Goal: Register for event/course

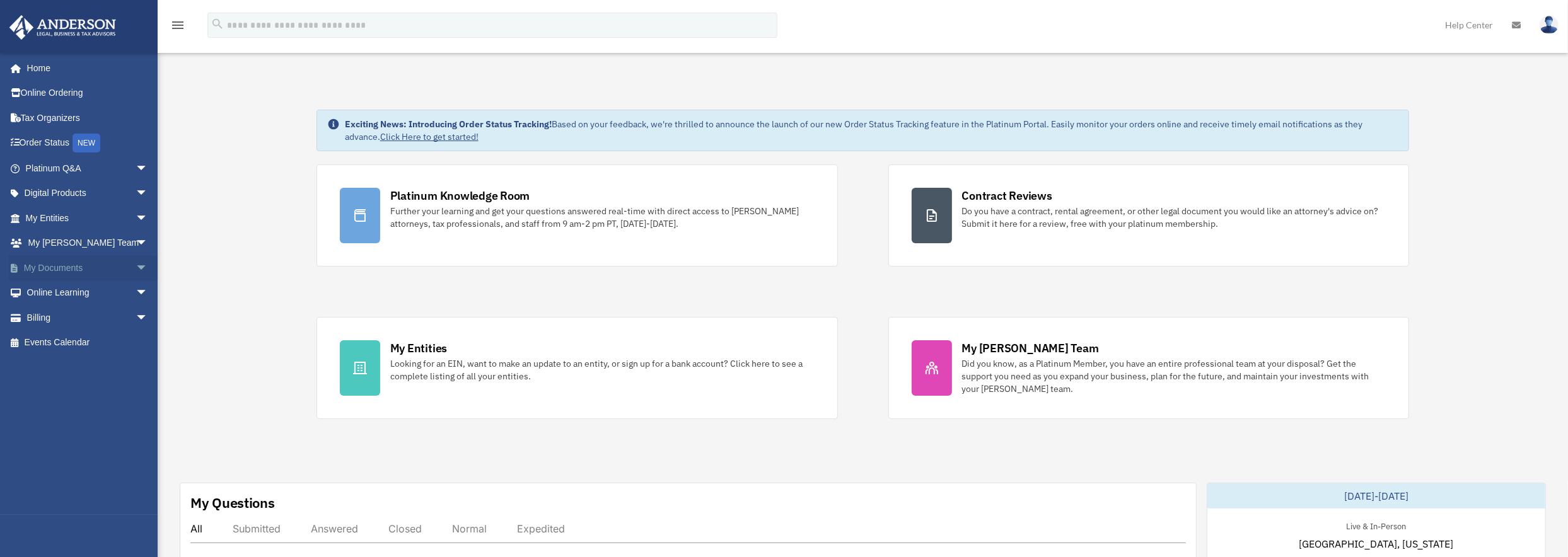
click at [136, 264] on span "arrow_drop_down" at bounding box center [148, 268] width 25 height 26
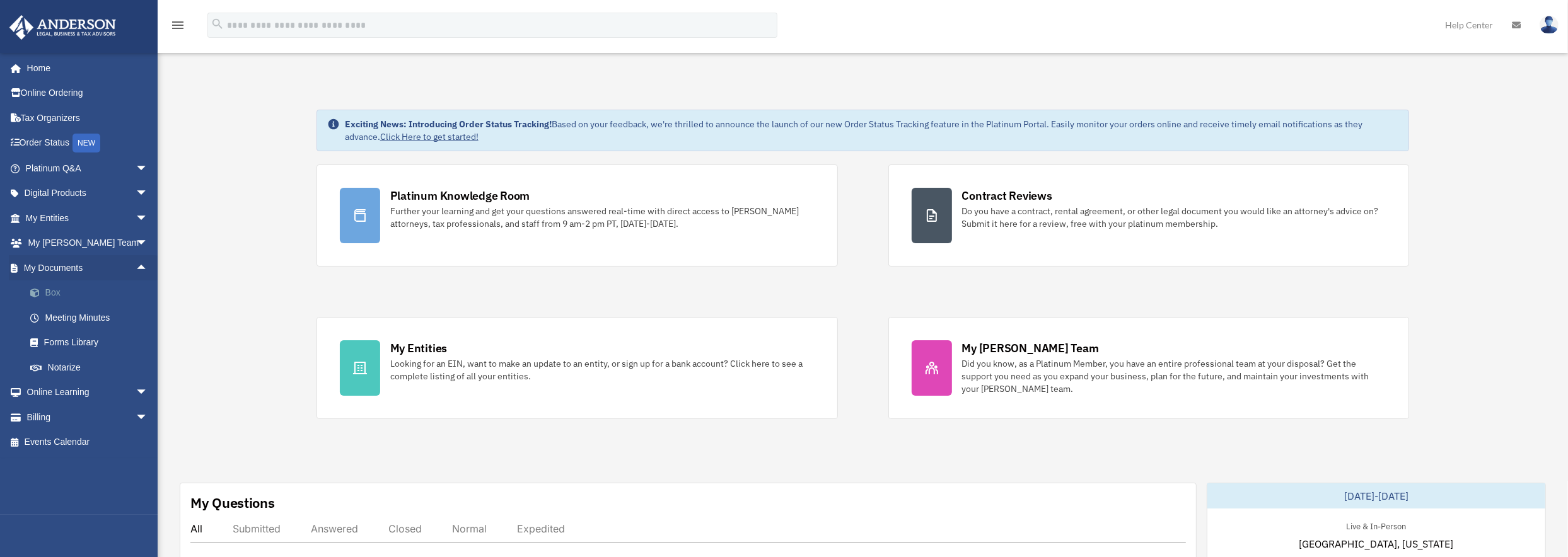
click at [56, 290] on link "Box" at bounding box center [93, 293] width 150 height 25
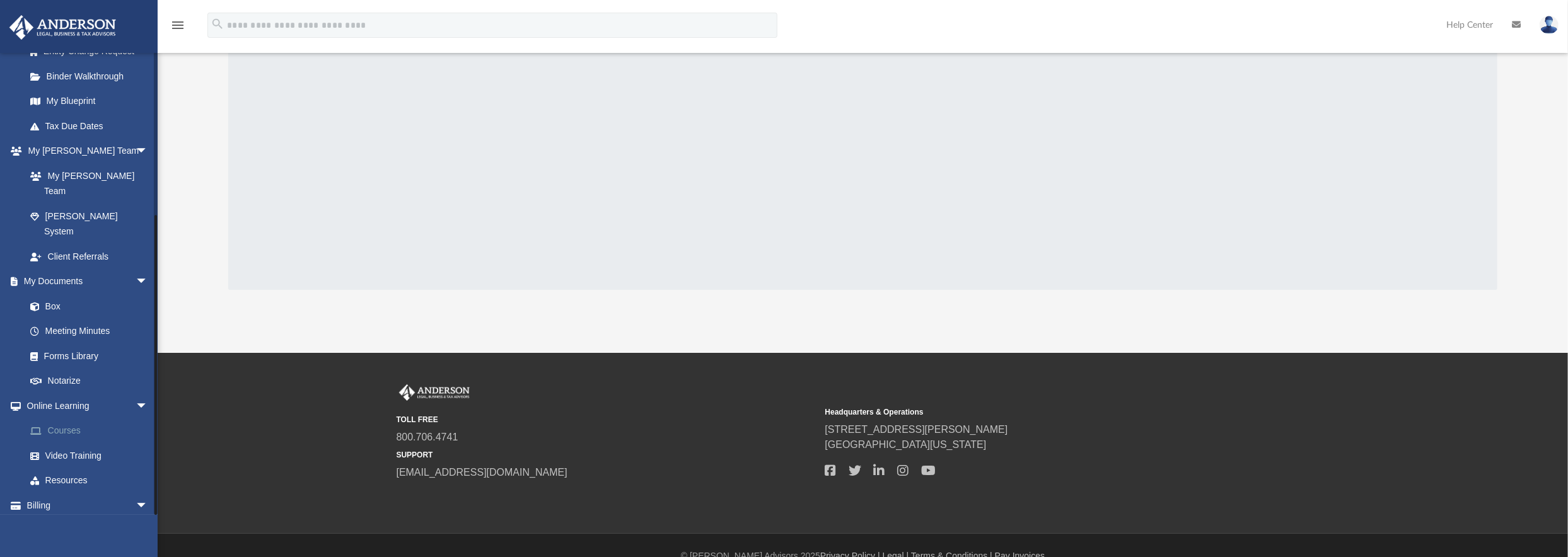
scroll to position [206, 0]
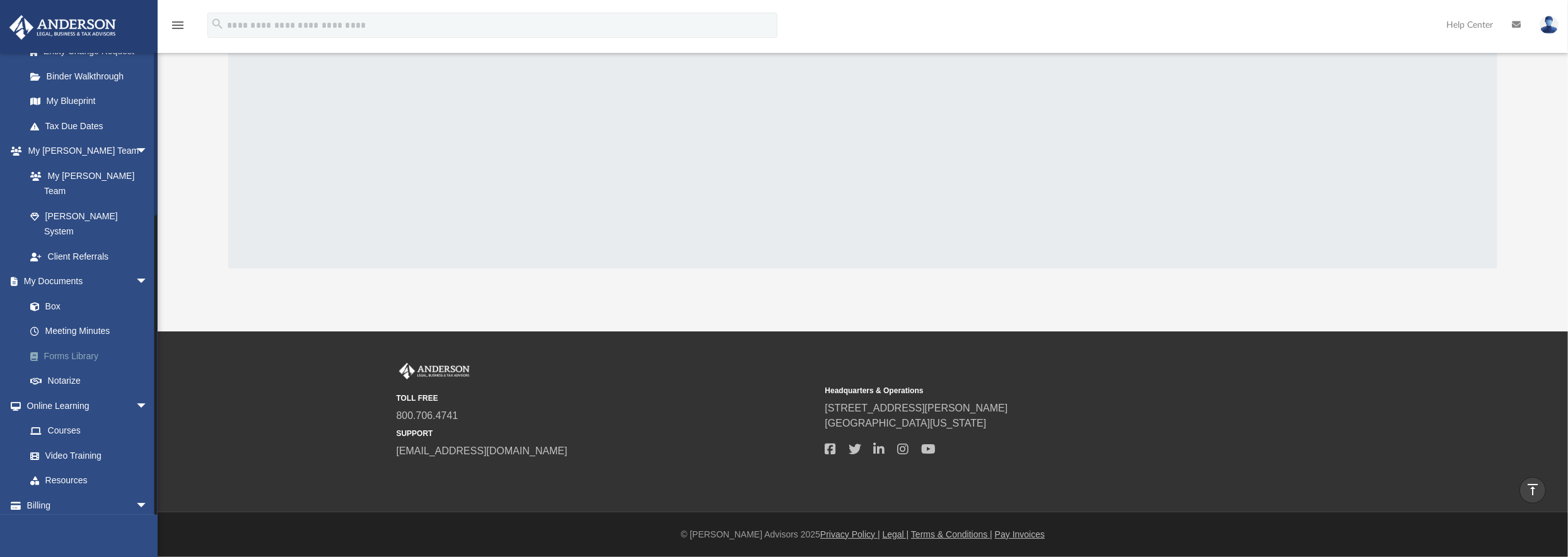
click at [68, 343] on link "Forms Library" at bounding box center [93, 355] width 150 height 25
click at [79, 343] on link "Forms Library" at bounding box center [93, 355] width 150 height 25
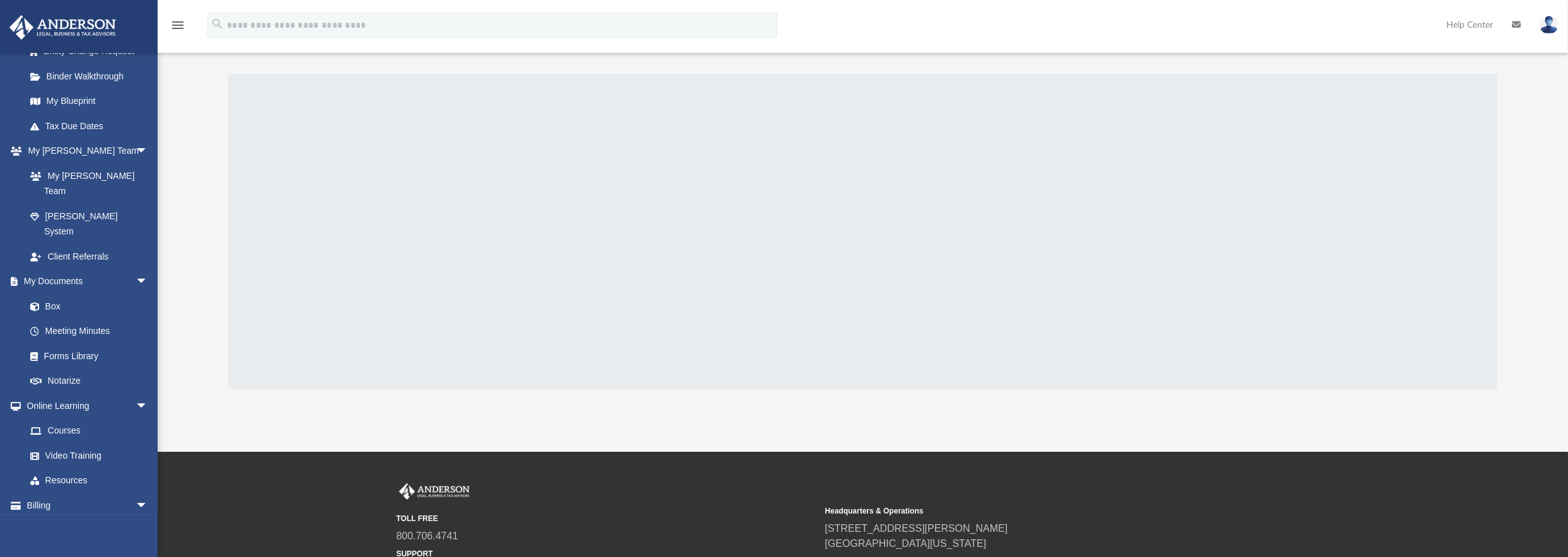
scroll to position [0, 0]
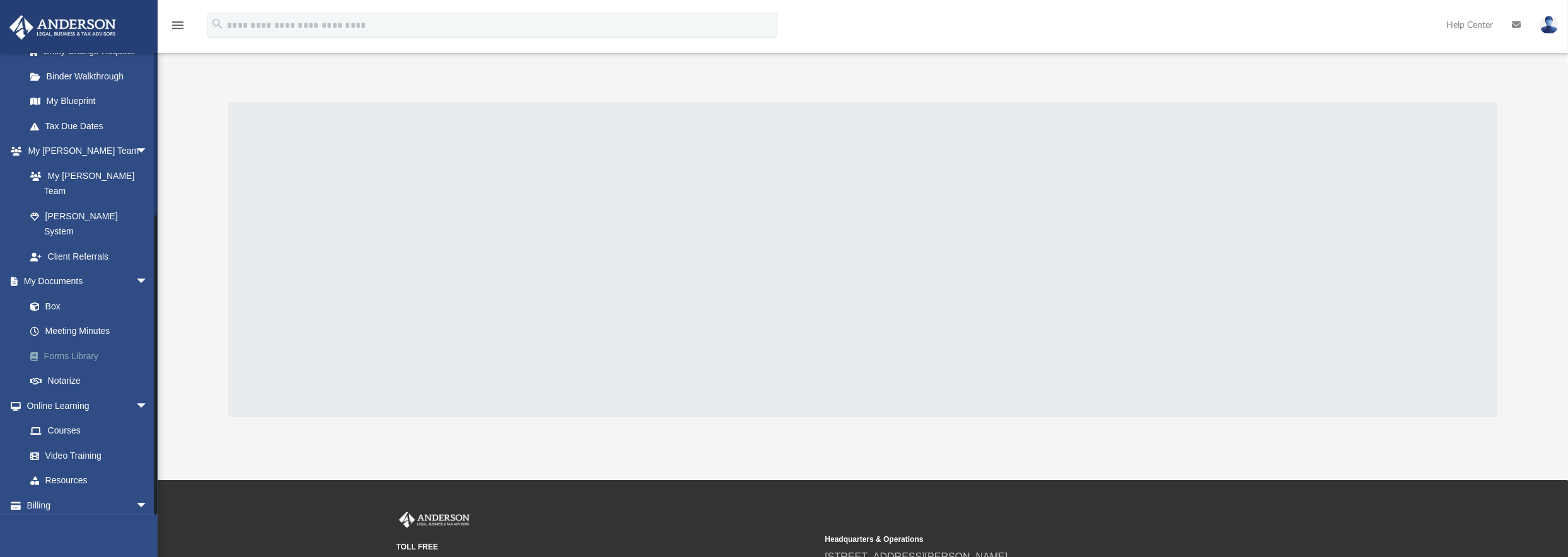
click at [74, 343] on link "Forms Library" at bounding box center [93, 355] width 150 height 25
click at [76, 343] on link "Forms Library" at bounding box center [93, 355] width 150 height 25
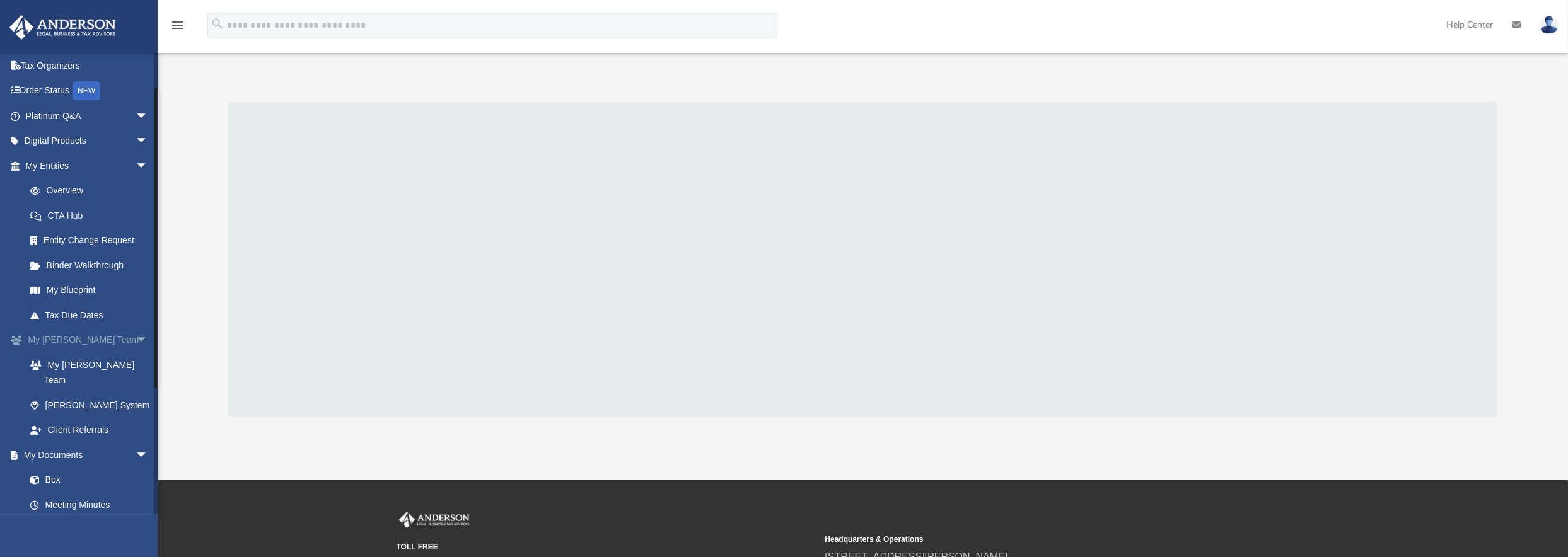
scroll to position [241, 0]
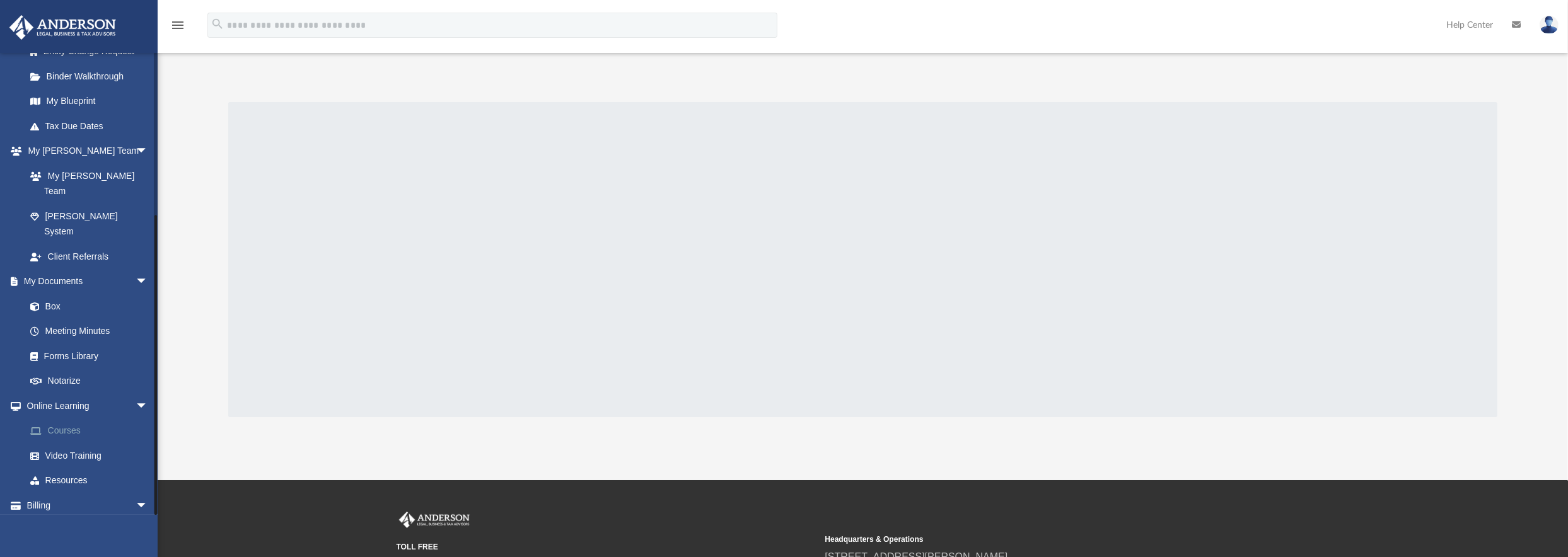
click at [71, 419] on link "Courses" at bounding box center [93, 431] width 150 height 25
click at [73, 419] on link "Courses" at bounding box center [93, 431] width 150 height 25
click at [79, 443] on link "Video Training" at bounding box center [93, 455] width 150 height 25
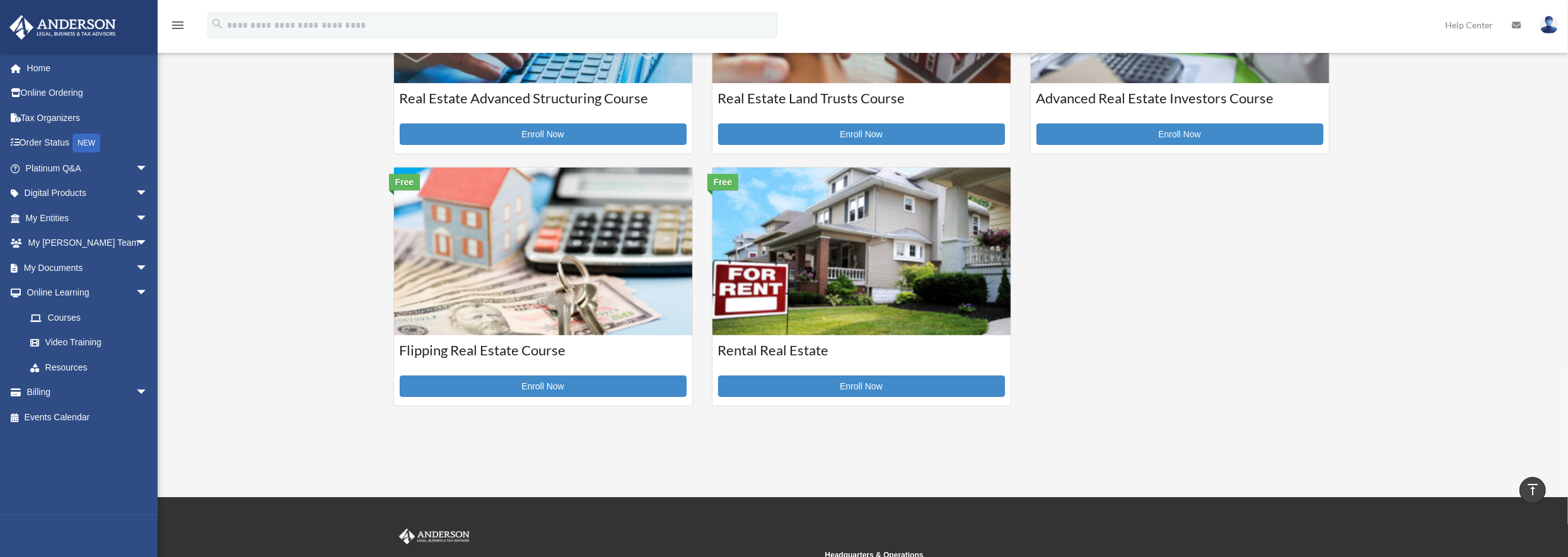
scroll to position [441, 0]
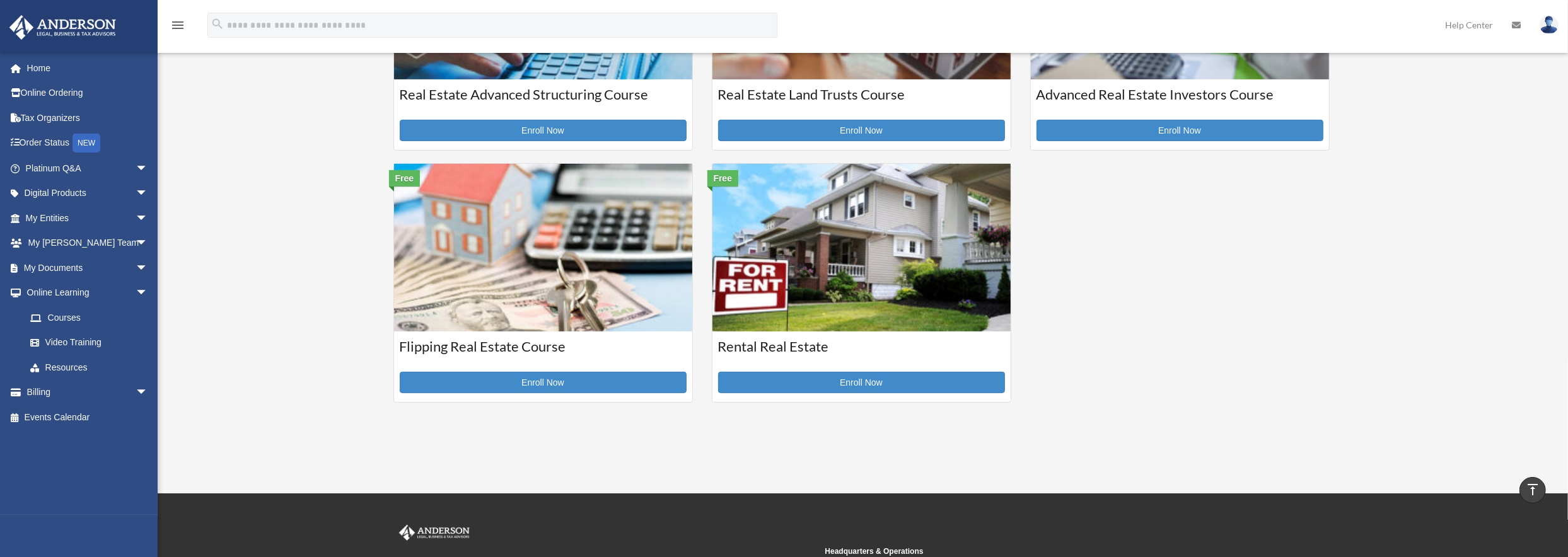
click at [832, 266] on img at bounding box center [861, 247] width 298 height 167
click at [862, 382] on link "Enroll Now" at bounding box center [861, 382] width 287 height 21
